Goal: Task Accomplishment & Management: Manage account settings

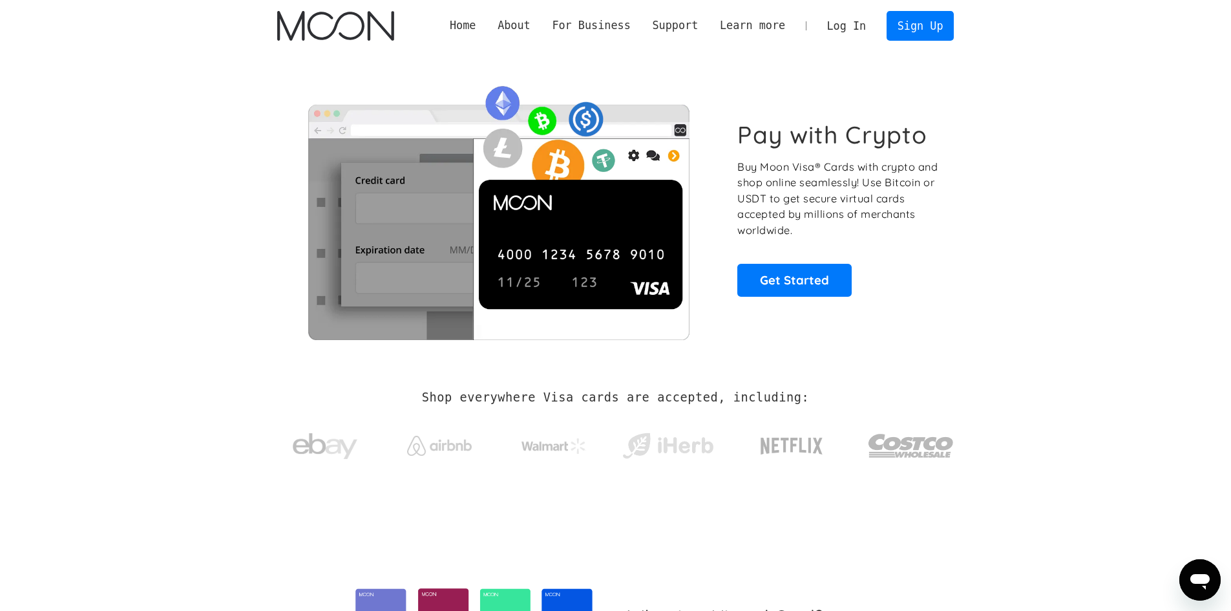
click at [862, 22] on link "Log In" at bounding box center [846, 26] width 61 height 28
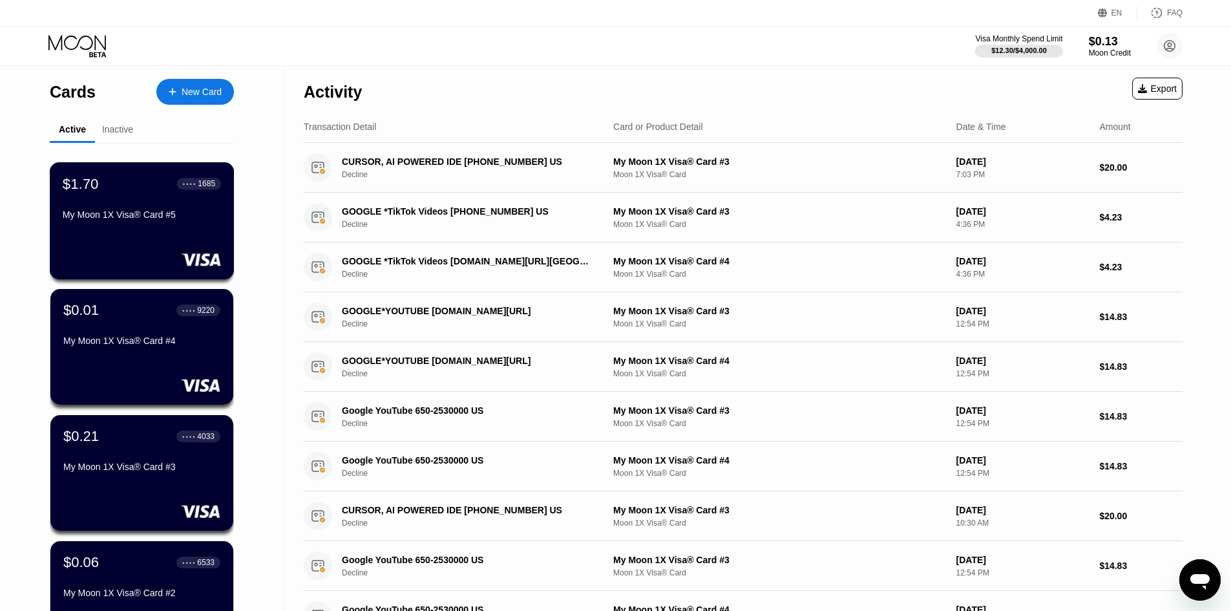
click at [132, 235] on div "$1.70 ● ● ● ● 1685 My Moon 1X Visa® Card #5" at bounding box center [142, 220] width 185 height 117
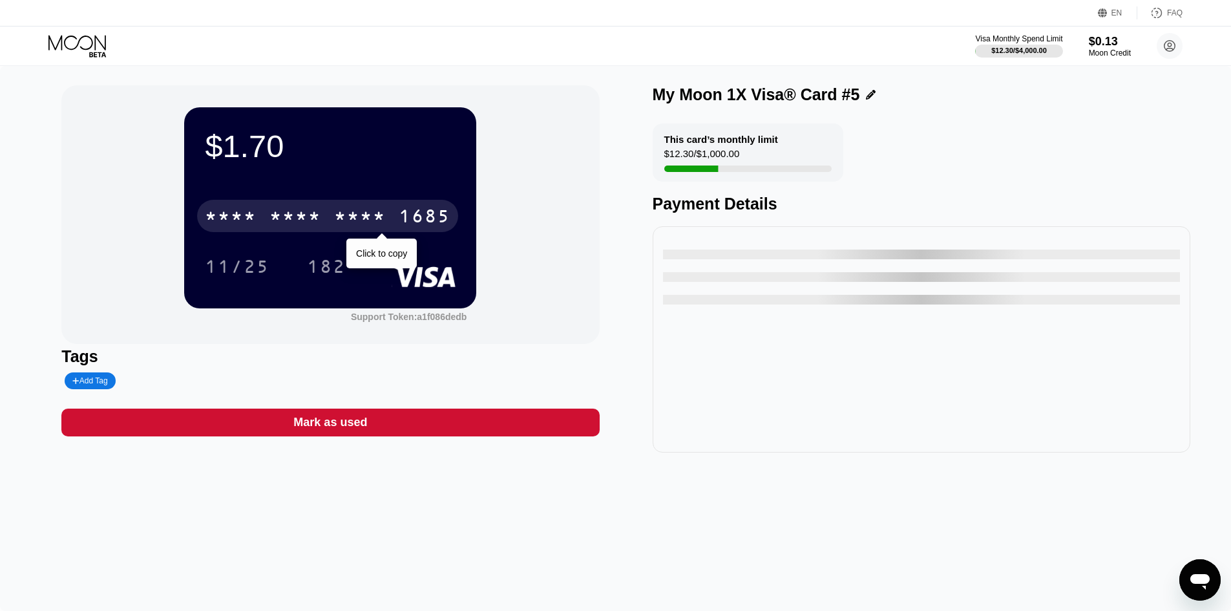
click at [293, 205] on div "* * * * * * * * * * * * 1685" at bounding box center [327, 216] width 261 height 32
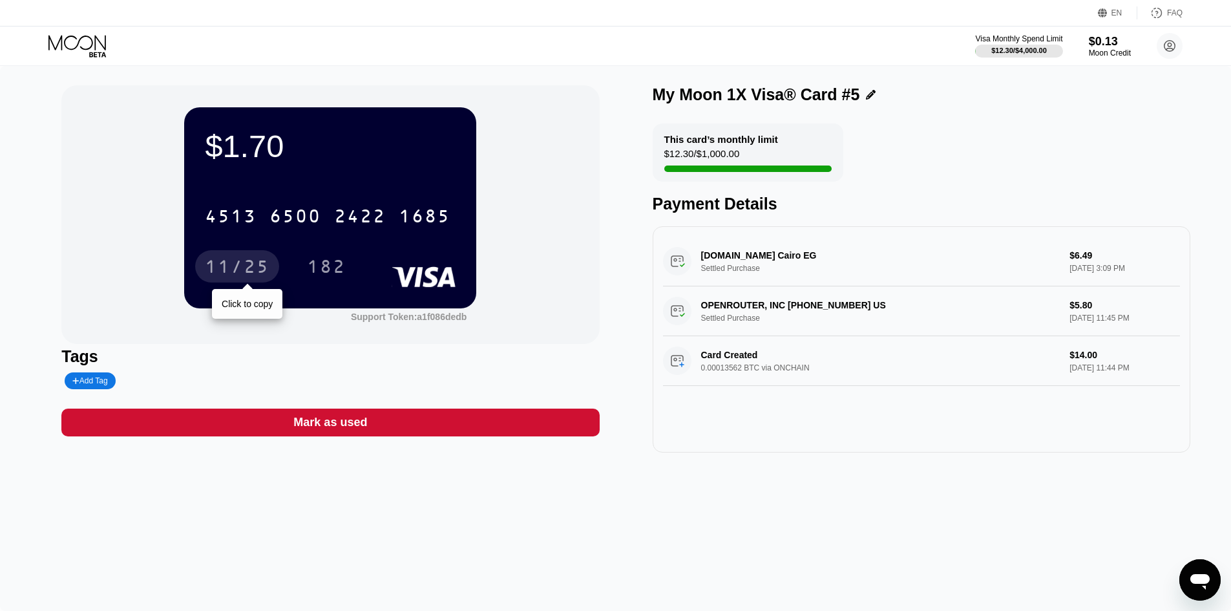
click at [213, 267] on div "11/25" at bounding box center [237, 268] width 65 height 21
click at [324, 262] on div "182" at bounding box center [326, 268] width 39 height 21
click at [319, 263] on div "182" at bounding box center [326, 268] width 39 height 21
click at [74, 39] on icon at bounding box center [78, 46] width 60 height 23
